Goal: Information Seeking & Learning: Learn about a topic

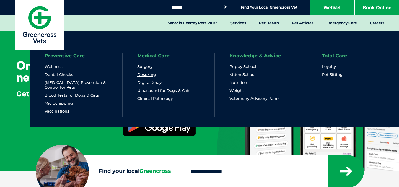
click at [148, 73] on link "Desexing" at bounding box center [146, 74] width 19 height 5
